Goal: Navigation & Orientation: Go to known website

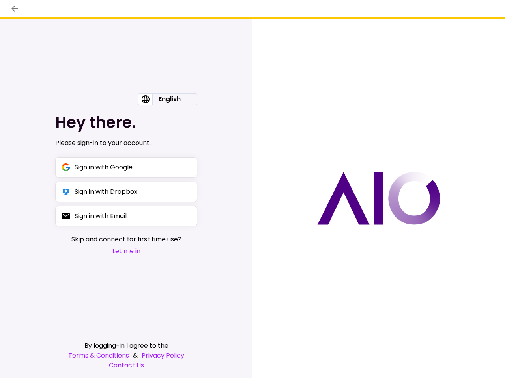
click at [252, 189] on div at bounding box center [378, 199] width 252 height 360
click at [15, 9] on icon "back" at bounding box center [14, 9] width 6 height 6
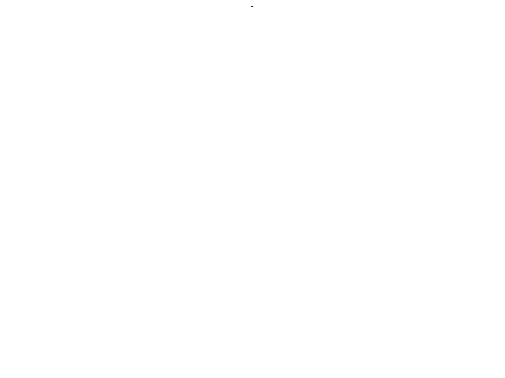
click at [168, 99] on div "English English Hey there. Please sign-in to your account. Sign in with Google …" at bounding box center [252, 189] width 505 height 378
click at [126, 168] on div at bounding box center [252, 189] width 505 height 378
click at [126, 192] on div at bounding box center [252, 189] width 505 height 378
click at [126, 216] on div at bounding box center [252, 189] width 505 height 378
click at [126, 251] on div at bounding box center [252, 189] width 505 height 378
